Goal: Check status: Check status

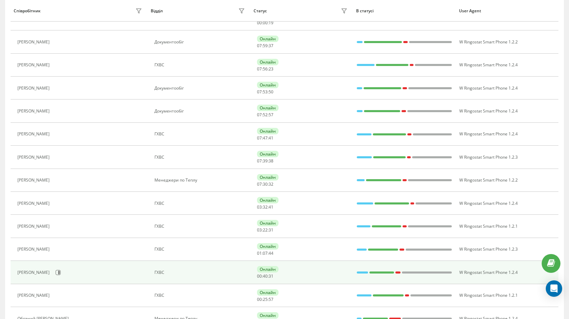
scroll to position [147, 0]
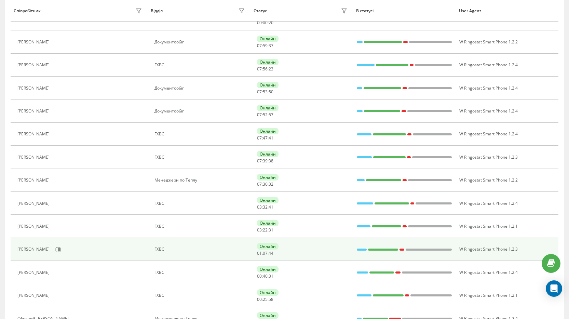
click at [46, 251] on div "[PERSON_NAME]" at bounding box center [80, 250] width 127 height 12
click at [55, 250] on icon at bounding box center [57, 249] width 5 height 5
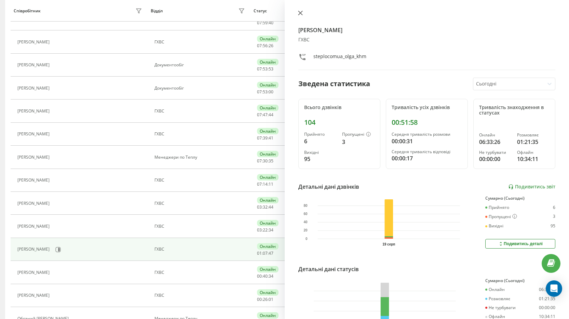
click at [299, 14] on icon at bounding box center [300, 13] width 5 height 5
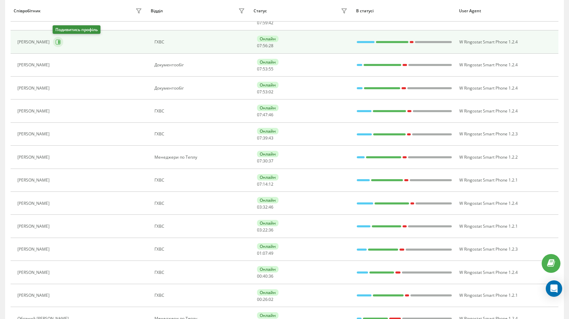
click at [61, 44] on button at bounding box center [58, 42] width 10 height 10
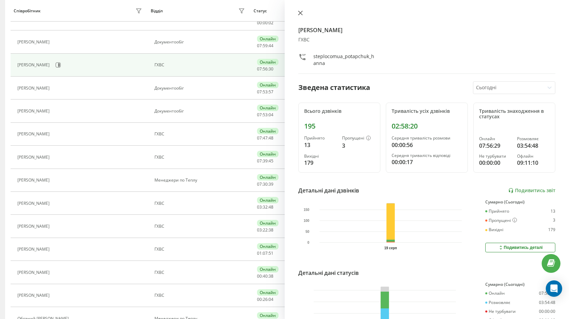
click at [299, 15] on icon at bounding box center [300, 13] width 4 height 4
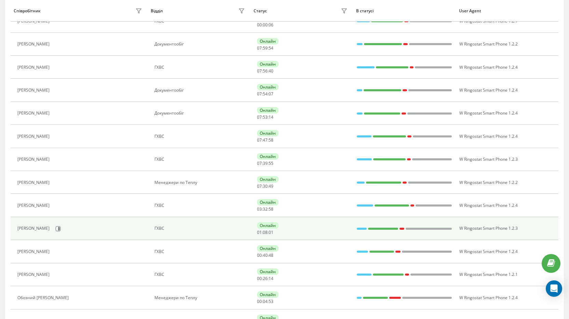
scroll to position [202, 0]
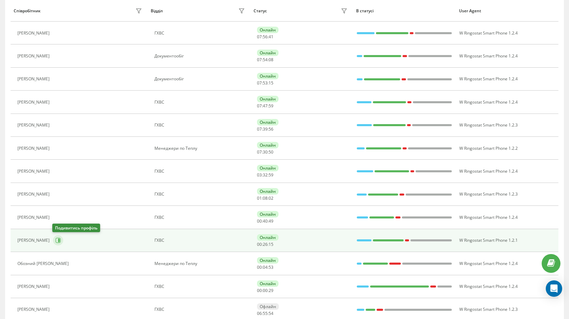
click at [57, 238] on icon at bounding box center [58, 240] width 5 height 5
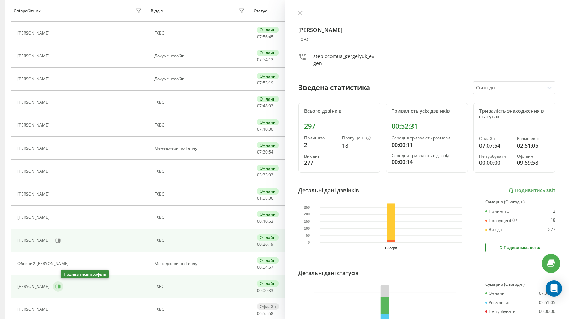
click at [63, 288] on button at bounding box center [58, 286] width 10 height 10
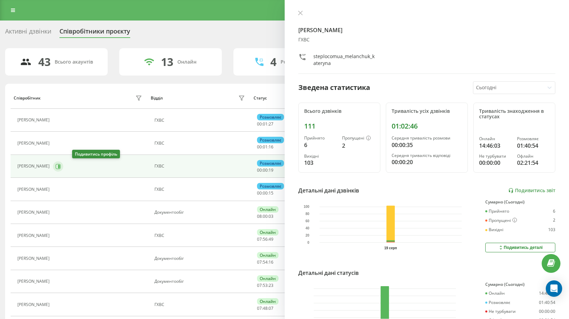
click at [61, 165] on icon at bounding box center [57, 166] width 5 height 5
